Goal: Complete application form

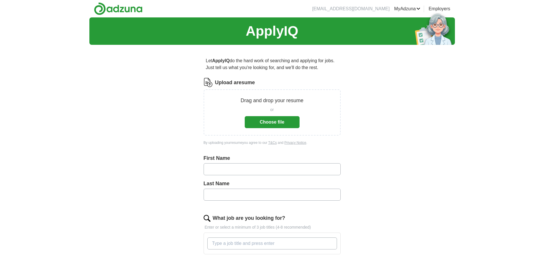
click at [281, 124] on button "Choose file" at bounding box center [272, 122] width 55 height 12
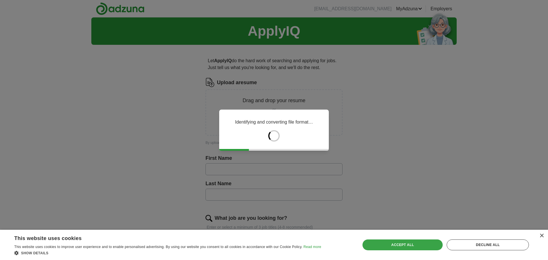
click at [413, 244] on div "Accept all" at bounding box center [403, 245] width 81 height 11
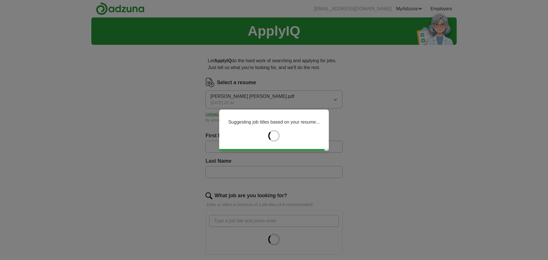
type input "*******"
type input "*****"
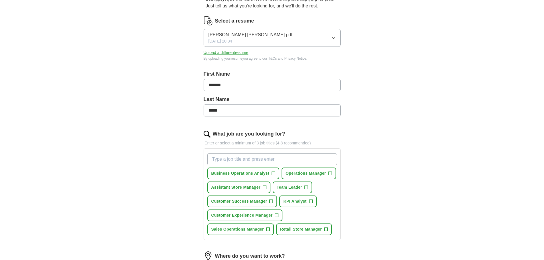
scroll to position [86, 0]
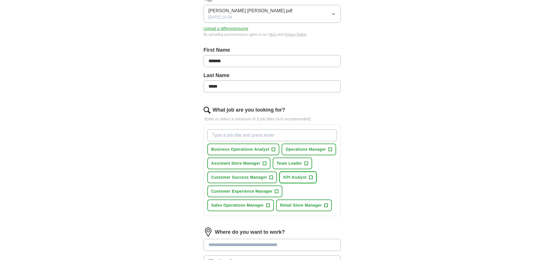
click at [312, 179] on span "+" at bounding box center [310, 177] width 3 height 5
click at [216, 165] on span "Assistant Store Manager" at bounding box center [235, 164] width 49 height 6
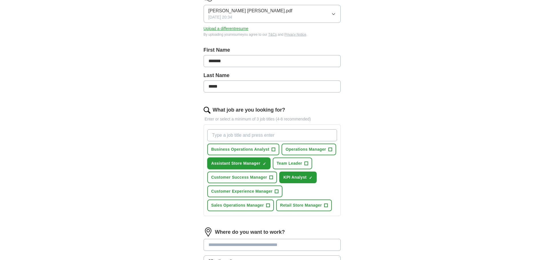
click at [0, 0] on span "×" at bounding box center [0, 0] width 0 height 0
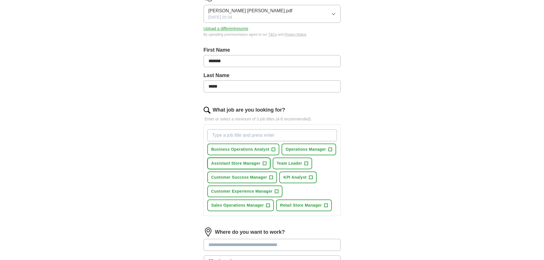
click at [229, 163] on span "Assistant Store Manager" at bounding box center [235, 164] width 49 height 6
click at [0, 0] on span "×" at bounding box center [0, 0] width 0 height 0
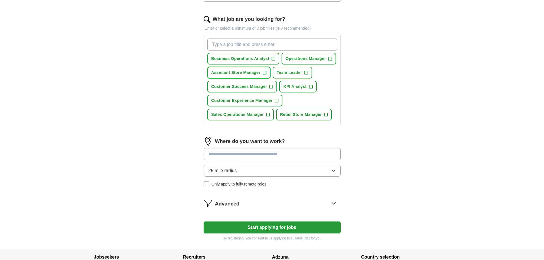
scroll to position [166, 0]
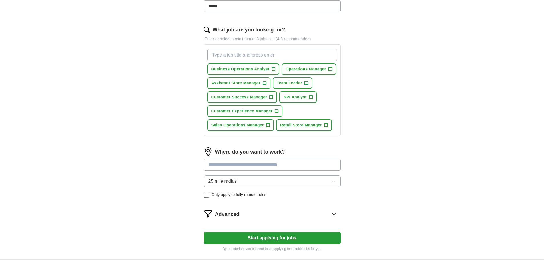
click at [322, 213] on div "Advanced" at bounding box center [278, 213] width 126 height 9
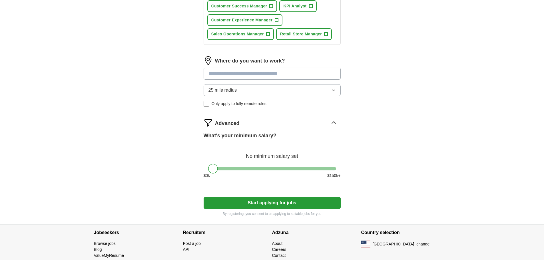
scroll to position [279, 0]
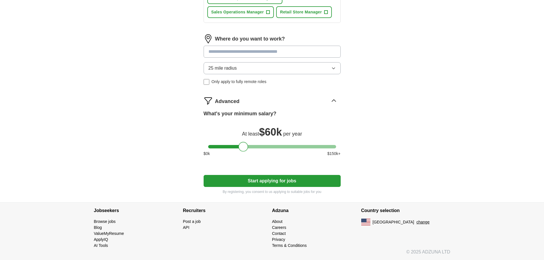
drag, startPoint x: 213, startPoint y: 148, endPoint x: 243, endPoint y: 151, distance: 30.4
click at [243, 151] on div at bounding box center [244, 147] width 10 height 10
click at [285, 182] on button "Start applying for jobs" at bounding box center [272, 181] width 137 height 12
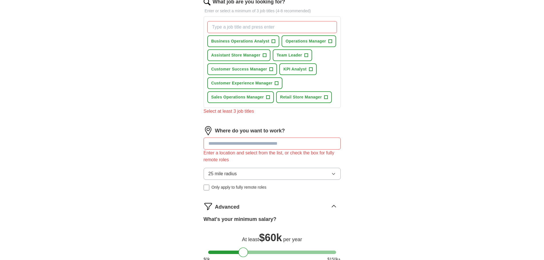
scroll to position [193, 0]
click at [235, 147] on input at bounding box center [272, 144] width 137 height 12
type input "*"
type input "********"
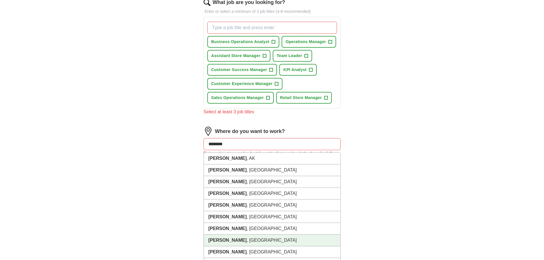
click at [250, 242] on li "[PERSON_NAME] , [GEOGRAPHIC_DATA]" at bounding box center [272, 241] width 137 height 12
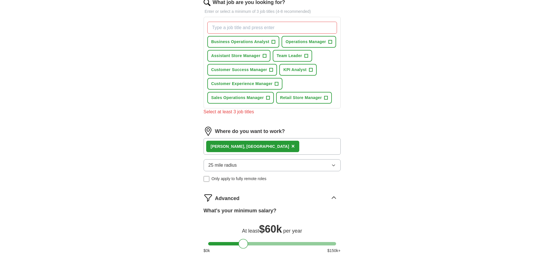
click at [292, 151] on div "[PERSON_NAME] , [GEOGRAPHIC_DATA] ×" at bounding box center [272, 146] width 137 height 17
click at [279, 145] on div "[PERSON_NAME] , [GEOGRAPHIC_DATA] ×" at bounding box center [272, 146] width 137 height 17
click at [262, 148] on div "[PERSON_NAME] , [GEOGRAPHIC_DATA] ×" at bounding box center [272, 146] width 137 height 17
click at [229, 166] on span "25 mile radius" at bounding box center [223, 165] width 29 height 7
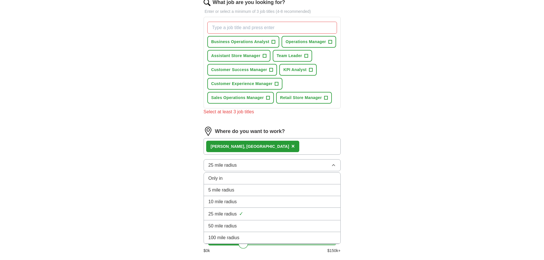
drag, startPoint x: 234, startPoint y: 214, endPoint x: 230, endPoint y: 213, distance: 4.1
click at [233, 214] on span "25 mile radius" at bounding box center [223, 214] width 29 height 7
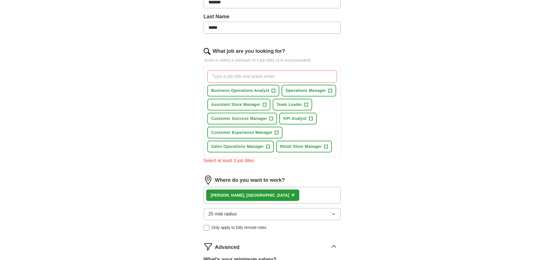
scroll to position [136, 0]
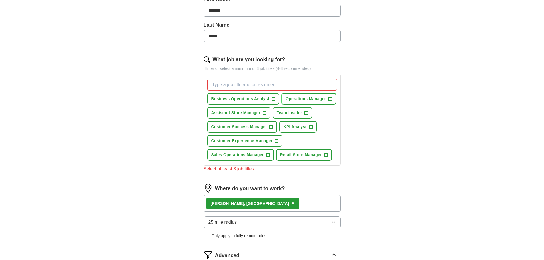
click at [307, 97] on span "Operations Manager" at bounding box center [306, 99] width 41 height 6
click at [231, 85] on input "What job are you looking for?" at bounding box center [272, 85] width 130 height 12
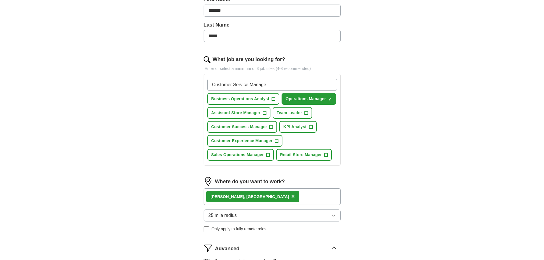
type input "Customer Service Manager"
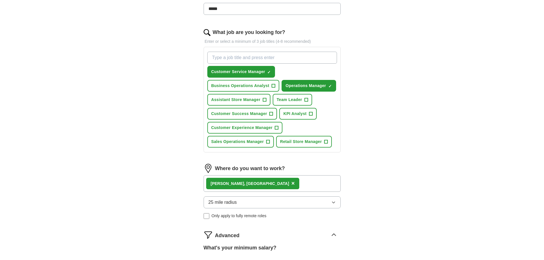
scroll to position [165, 0]
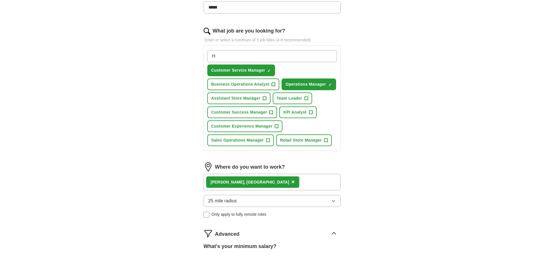
type input "HR"
click at [241, 56] on input "What job are you looking for?" at bounding box center [272, 56] width 130 height 12
type input "Manager"
type input "S"
type input "District Manager"
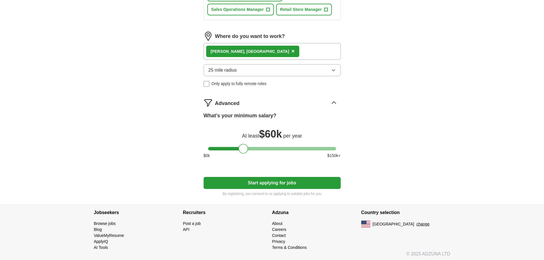
scroll to position [312, 0]
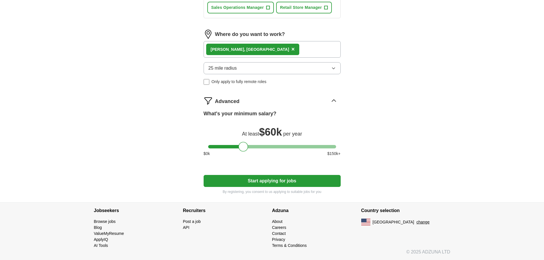
click at [275, 182] on button "Start applying for jobs" at bounding box center [272, 181] width 137 height 12
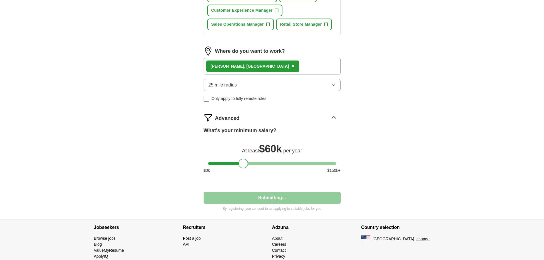
select select "**"
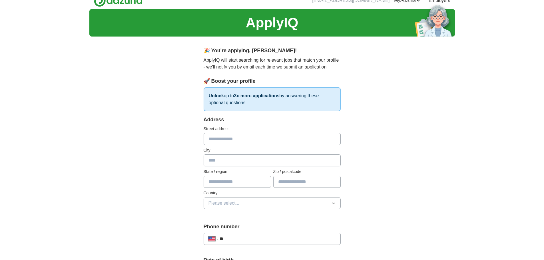
scroll to position [0, 0]
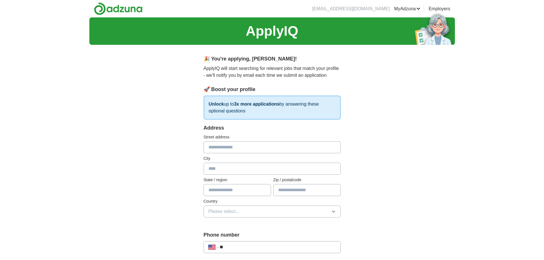
click at [239, 150] on input "text" at bounding box center [272, 147] width 137 height 12
type input "**********"
type input "********"
type input "**"
type input "*****"
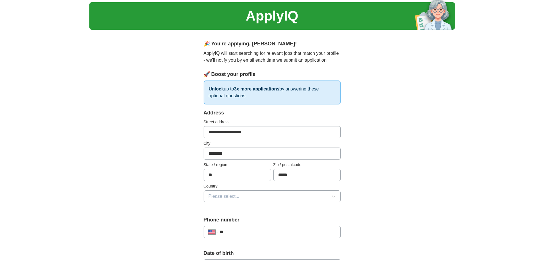
scroll to position [86, 0]
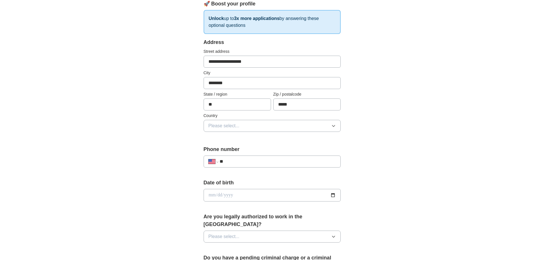
click at [256, 126] on button "Please select..." at bounding box center [272, 126] width 137 height 12
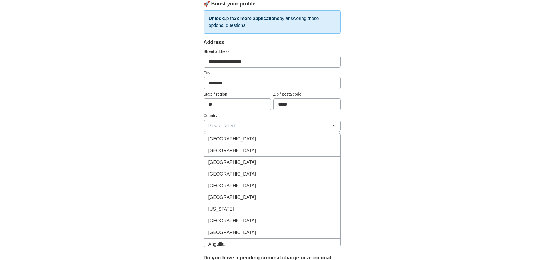
click at [244, 149] on div "[GEOGRAPHIC_DATA]" at bounding box center [272, 150] width 127 height 7
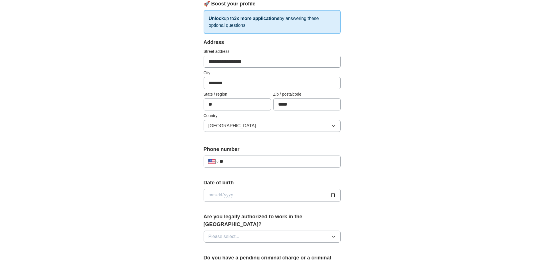
click at [257, 161] on input "**" at bounding box center [278, 161] width 116 height 7
type input "**********"
click at [333, 195] on input "date" at bounding box center [272, 195] width 137 height 13
click at [221, 192] on input "date" at bounding box center [272, 195] width 137 height 13
type input "**********"
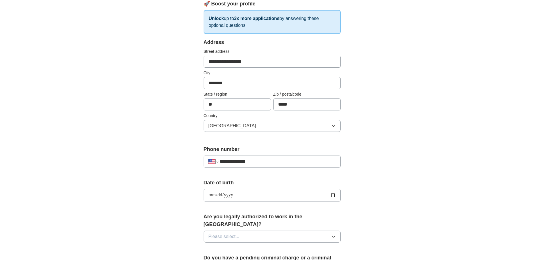
click at [143, 172] on div "**********" at bounding box center [272, 192] width 366 height 520
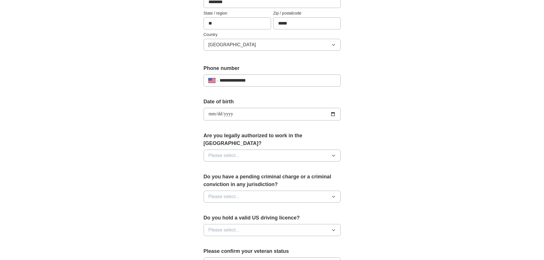
scroll to position [171, 0]
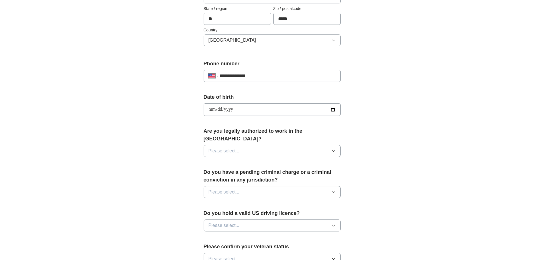
click at [261, 145] on button "Please select..." at bounding box center [272, 151] width 137 height 12
click at [226, 161] on div "Yes" at bounding box center [272, 164] width 127 height 7
click at [269, 186] on button "Please select..." at bounding box center [272, 192] width 137 height 12
click at [221, 214] on div "No" at bounding box center [272, 217] width 127 height 7
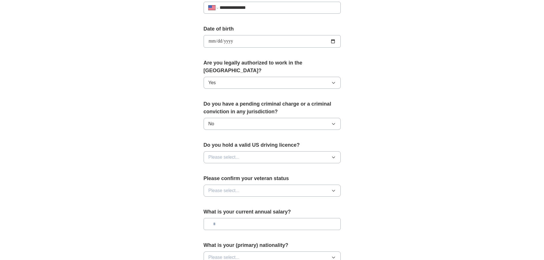
scroll to position [257, 0]
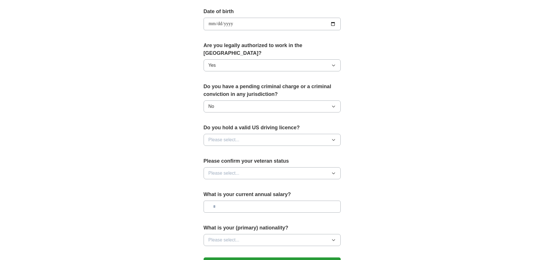
click at [258, 134] on button "Please select..." at bounding box center [272, 140] width 137 height 12
click at [225, 150] on div "Yes" at bounding box center [272, 153] width 127 height 7
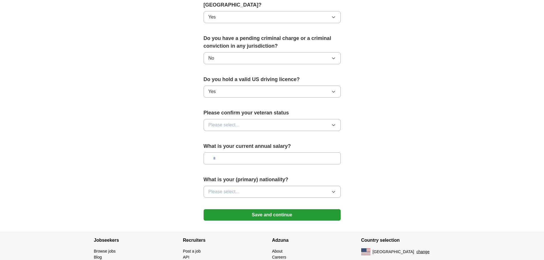
scroll to position [314, 0]
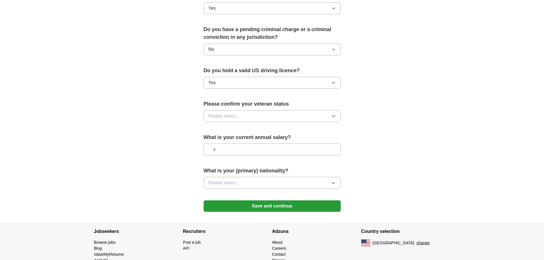
click at [257, 110] on button "Please select..." at bounding box center [272, 116] width 137 height 12
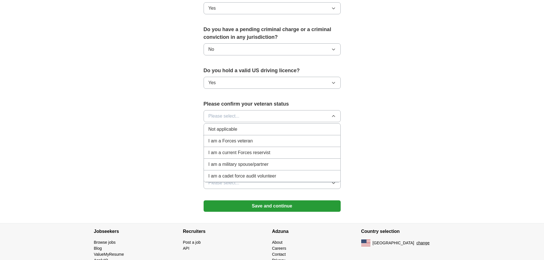
click at [256, 126] on div "Not applicable" at bounding box center [272, 129] width 127 height 7
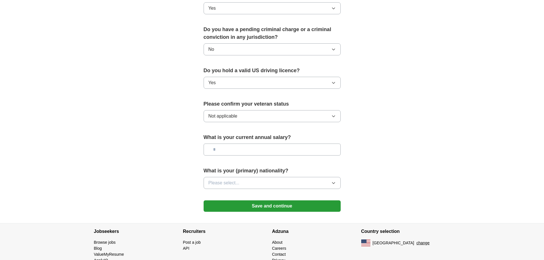
click at [253, 144] on input "text" at bounding box center [272, 150] width 137 height 12
type input "*******"
click at [241, 177] on button "Please select..." at bounding box center [272, 183] width 137 height 12
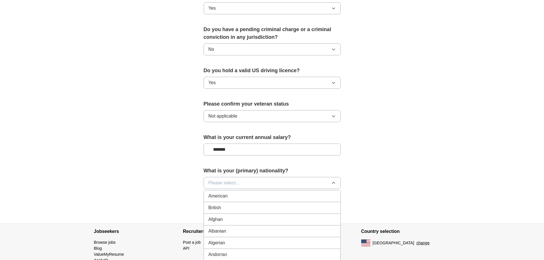
click at [237, 193] on div "American" at bounding box center [272, 196] width 127 height 7
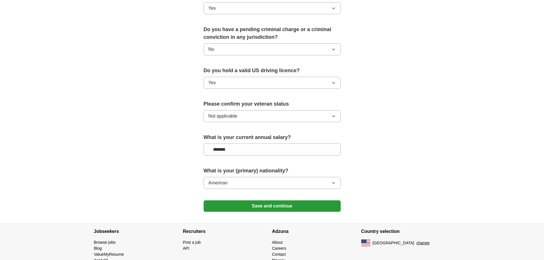
click at [254, 201] on button "Save and continue" at bounding box center [272, 206] width 137 height 11
